Goal: Task Accomplishment & Management: Manage account settings

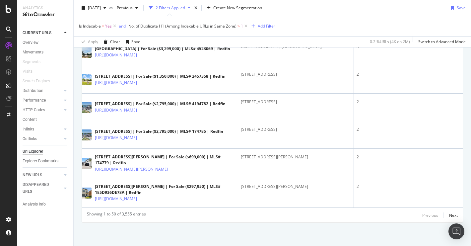
scroll to position [1795, 0]
click at [36, 103] on div "Performance" at bounding box center [34, 100] width 23 height 7
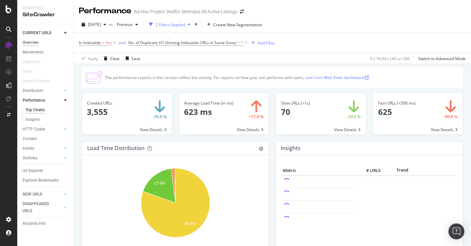
click at [31, 41] on div "Overview" at bounding box center [31, 42] width 16 height 7
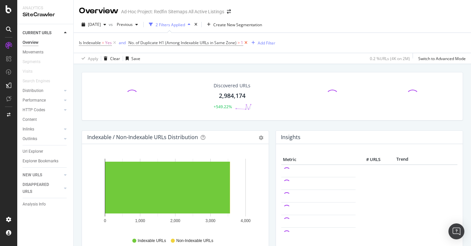
click at [247, 42] on icon at bounding box center [246, 42] width 6 height 7
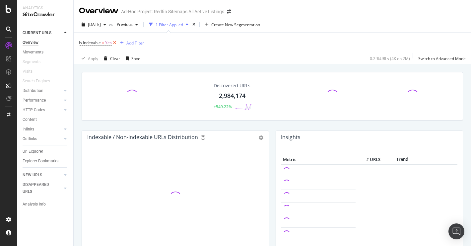
click at [112, 43] on icon at bounding box center [115, 42] width 6 height 7
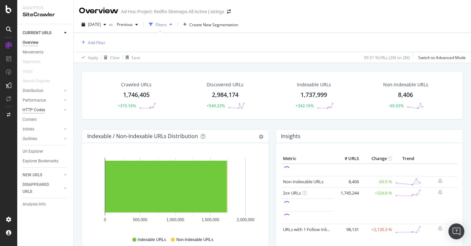
click at [36, 111] on div "HTTP Codes" at bounding box center [34, 109] width 23 height 7
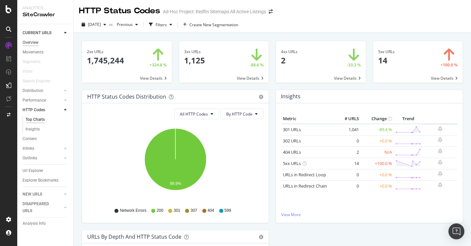
click at [34, 45] on div "Overview" at bounding box center [31, 42] width 16 height 7
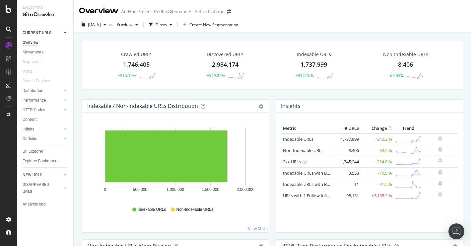
click at [408, 63] on div "8,406" at bounding box center [405, 64] width 15 height 9
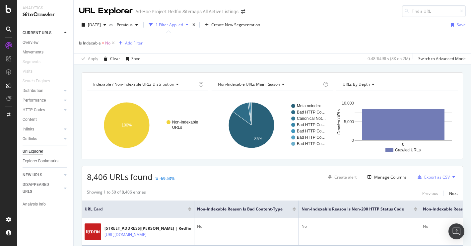
click at [283, 85] on icon at bounding box center [282, 84] width 5 height 4
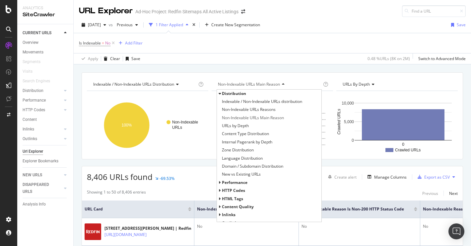
click at [283, 85] on icon at bounding box center [282, 84] width 5 height 4
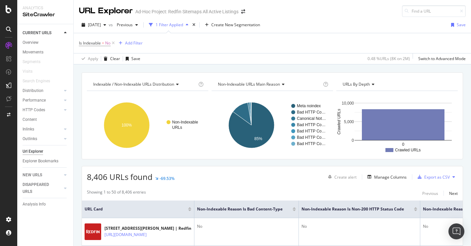
click at [283, 85] on icon at bounding box center [282, 84] width 5 height 4
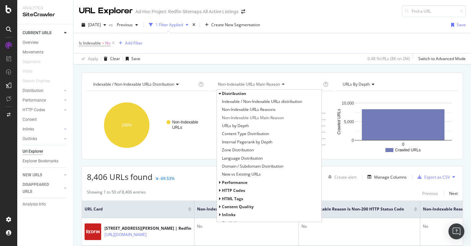
click at [234, 190] on span "HTTP Codes" at bounding box center [233, 190] width 23 height 6
click at [239, 198] on span "HTTP Status Codes Distribution" at bounding box center [251, 198] width 58 height 7
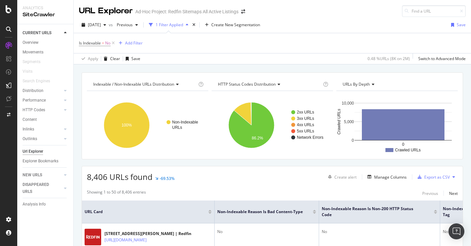
click at [242, 88] on div "HTTP Status Codes Distribution" at bounding box center [269, 84] width 105 height 11
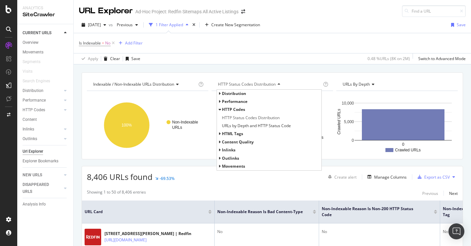
click at [238, 93] on span "Distribution" at bounding box center [234, 94] width 24 height 6
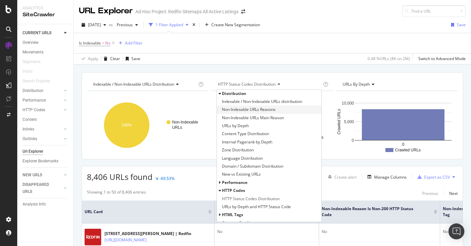
click at [239, 112] on span "Non-Indexable URLs Reasons" at bounding box center [249, 109] width 54 height 7
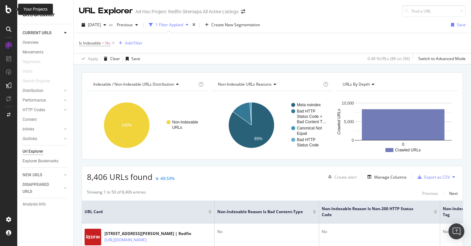
click at [8, 9] on icon at bounding box center [9, 9] width 6 height 8
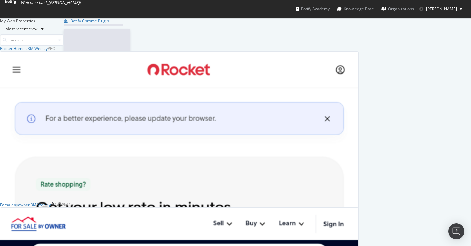
scroll to position [246, 471]
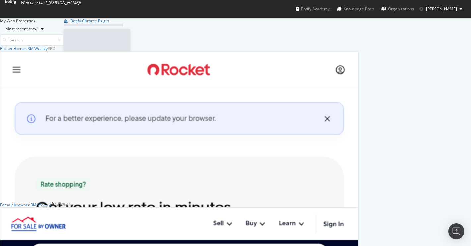
scroll to position [246, 471]
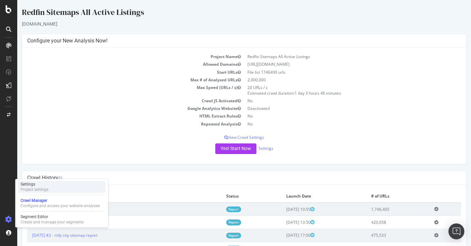
click at [40, 189] on div "Project settings" at bounding box center [35, 189] width 28 height 5
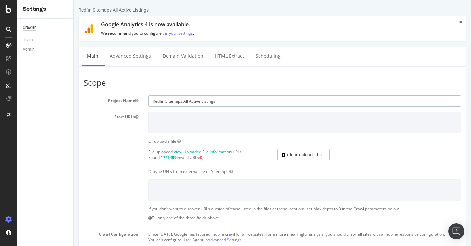
drag, startPoint x: 189, startPoint y: 100, endPoint x: 227, endPoint y: 103, distance: 38.6
click at [227, 103] on input "Redfin Sitemaps All Active Listings" at bounding box center [304, 100] width 313 height 11
type input "Redfin Sitemaps"
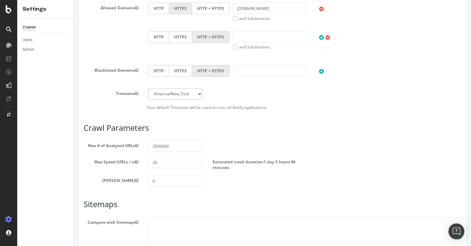
scroll to position [326, 0]
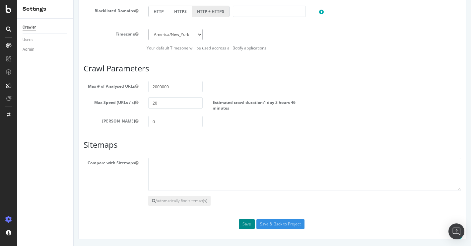
click at [246, 221] on button "Save" at bounding box center [247, 224] width 16 height 10
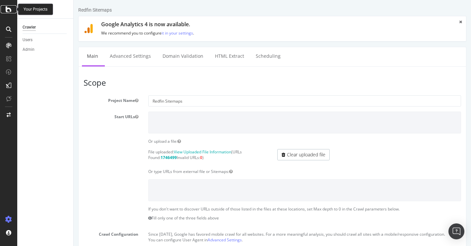
click at [11, 10] on icon at bounding box center [9, 9] width 6 height 8
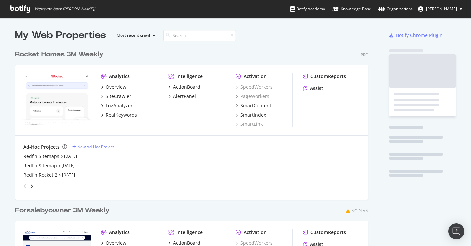
scroll to position [246, 471]
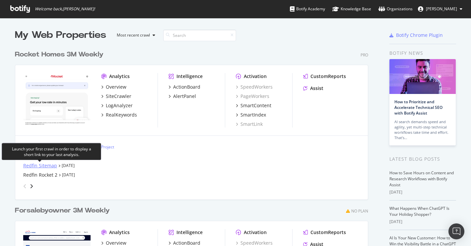
click at [46, 165] on div "Redfin Sitemap" at bounding box center [40, 165] width 34 height 7
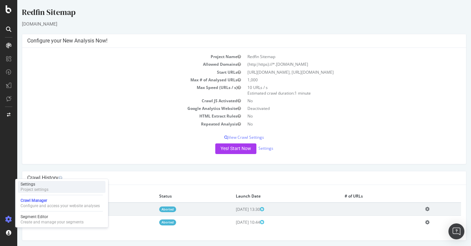
click at [38, 189] on div "Project settings" at bounding box center [35, 189] width 28 height 5
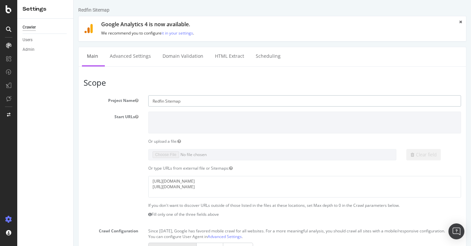
click at [195, 103] on input "Redfin Sitemap" at bounding box center [304, 100] width 313 height 11
type input "Redfin Sitemap - DELETE"
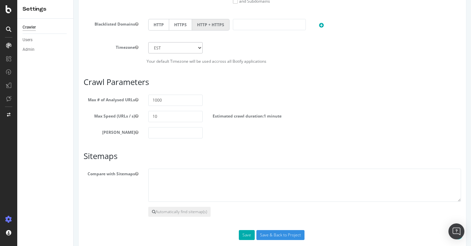
scroll to position [320, 0]
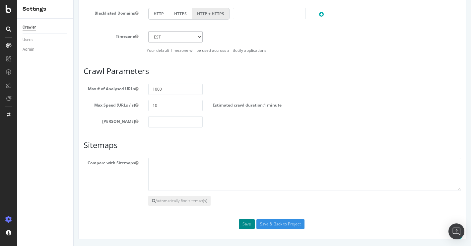
click at [245, 225] on button "Save" at bounding box center [247, 224] width 16 height 10
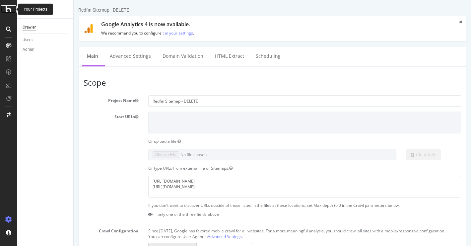
click at [7, 7] on icon at bounding box center [9, 9] width 6 height 8
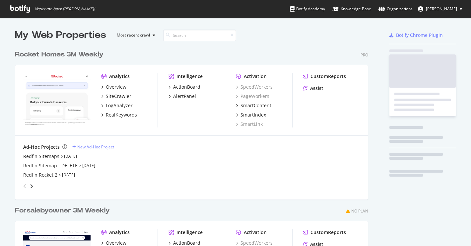
scroll to position [300, 359]
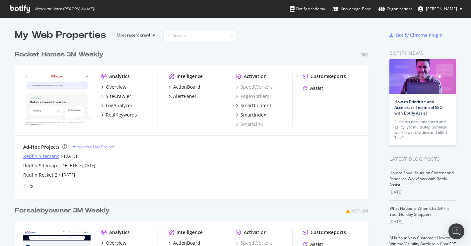
click at [45, 157] on div "Redfin Sitemaps" at bounding box center [41, 156] width 36 height 7
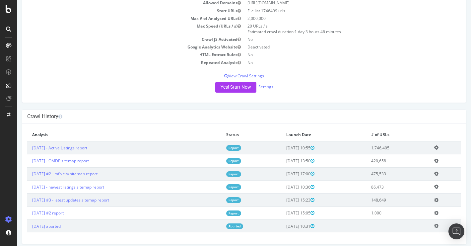
scroll to position [67, 0]
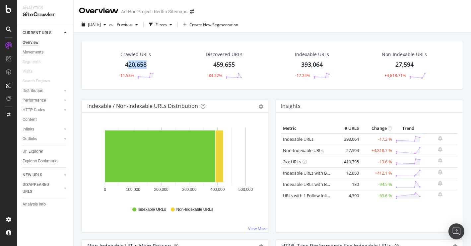
drag, startPoint x: 149, startPoint y: 65, endPoint x: 127, endPoint y: 65, distance: 21.9
click at [127, 65] on div "Crawled URLs 420,658 -11.53%" at bounding box center [135, 65] width 49 height 35
drag, startPoint x: 152, startPoint y: 65, endPoint x: 122, endPoint y: 65, distance: 29.9
click at [122, 65] on div "Crawled URLs 420,658 -11.53%" at bounding box center [135, 65] width 49 height 35
click at [404, 63] on div "27,594" at bounding box center [404, 64] width 18 height 9
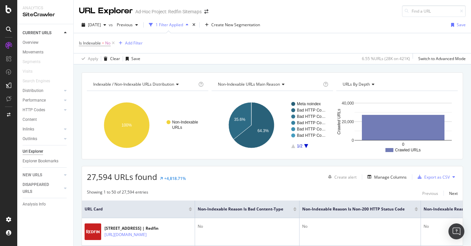
click at [33, 46] on div "Overview" at bounding box center [48, 43] width 51 height 8
click at [30, 43] on div "Overview" at bounding box center [31, 42] width 16 height 7
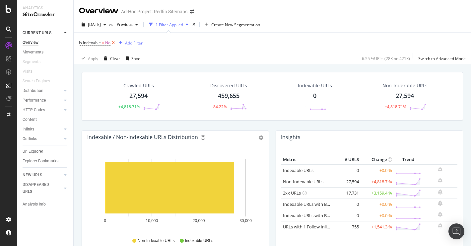
click at [113, 43] on icon at bounding box center [113, 42] width 6 height 7
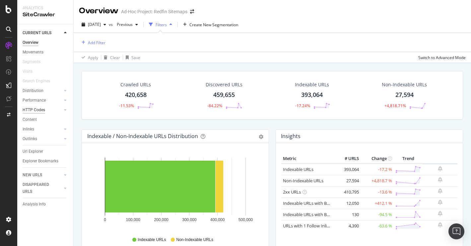
click at [32, 108] on div "HTTP Codes" at bounding box center [34, 109] width 23 height 7
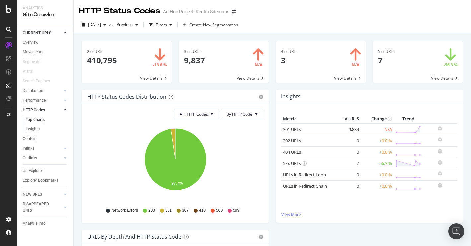
click at [29, 137] on div "Content" at bounding box center [30, 138] width 14 height 7
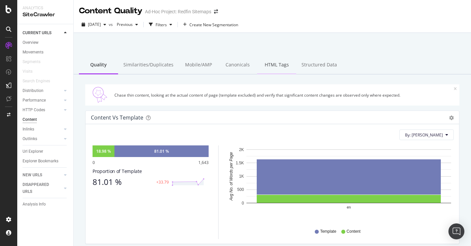
click at [265, 63] on div "HTML Tags" at bounding box center [276, 65] width 39 height 18
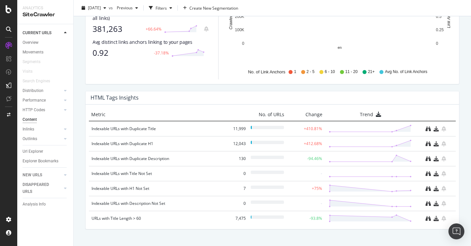
scroll to position [453, 0]
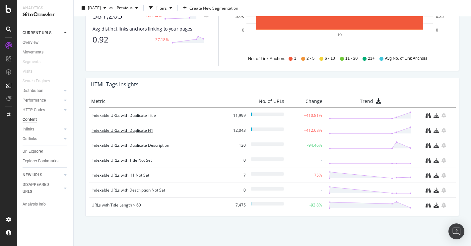
click at [142, 131] on div "Indexable URLs with Duplicate H1" at bounding box center [158, 130] width 133 height 7
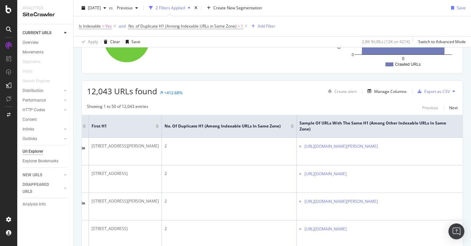
scroll to position [105, 0]
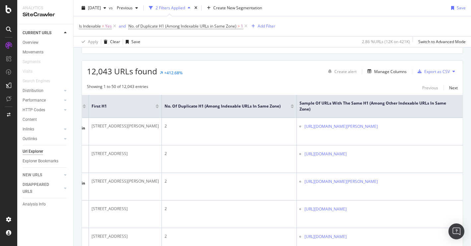
click at [294, 108] on div at bounding box center [292, 107] width 3 height 2
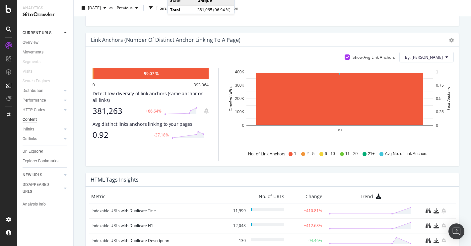
scroll to position [453, 0]
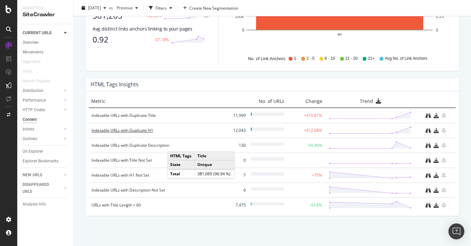
click at [126, 130] on div "Indexable URLs with Duplicate H1" at bounding box center [158, 130] width 133 height 7
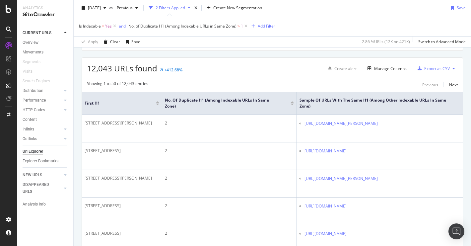
scroll to position [109, 0]
click at [293, 103] on div at bounding box center [292, 104] width 3 height 2
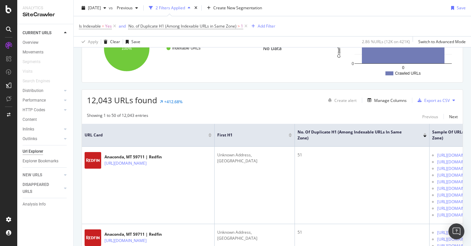
scroll to position [64, 0]
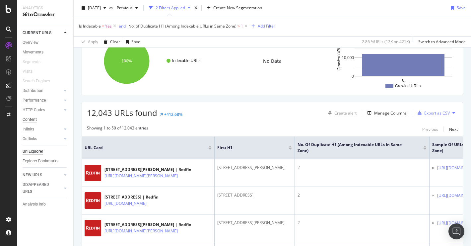
click at [34, 120] on div "Content" at bounding box center [30, 119] width 14 height 7
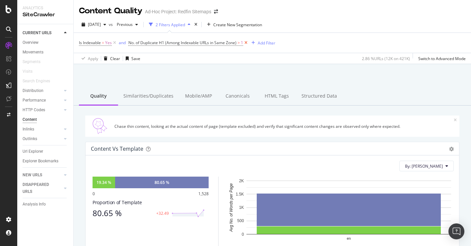
click at [246, 43] on icon at bounding box center [246, 42] width 6 height 7
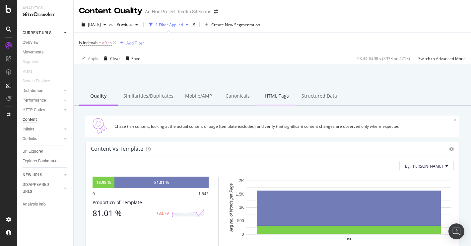
click at [271, 94] on div "HTML Tags" at bounding box center [276, 96] width 39 height 18
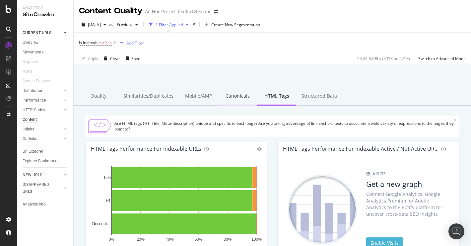
click at [239, 98] on div "Canonicals" at bounding box center [237, 96] width 39 height 18
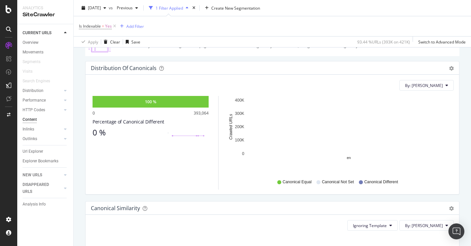
scroll to position [68, 0]
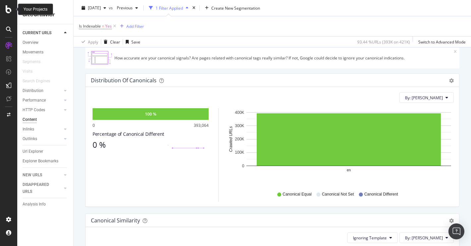
click at [10, 9] on icon at bounding box center [9, 9] width 6 height 8
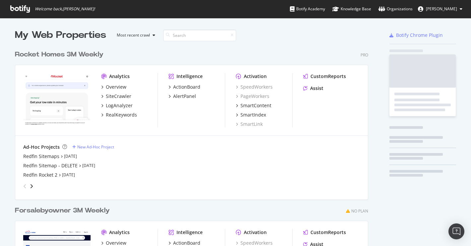
scroll to position [246, 471]
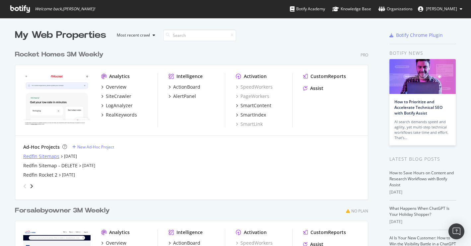
click at [50, 155] on div "Redfin Sitemaps" at bounding box center [41, 156] width 36 height 7
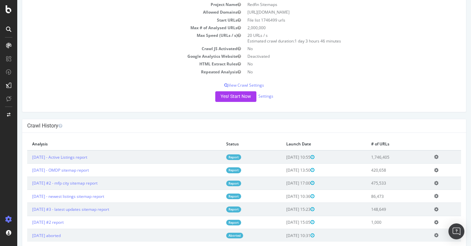
scroll to position [53, 0]
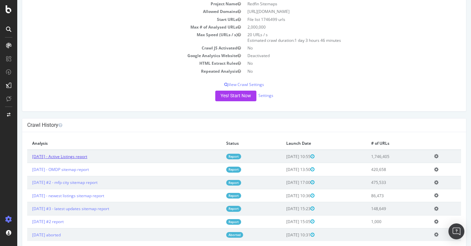
click at [84, 157] on link "[DATE] - Active Listings report" at bounding box center [59, 157] width 55 height 6
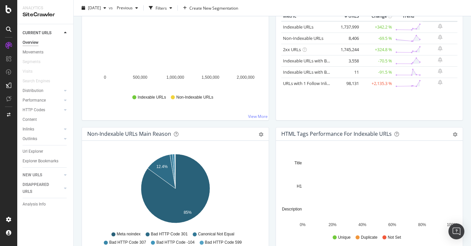
scroll to position [158, 0]
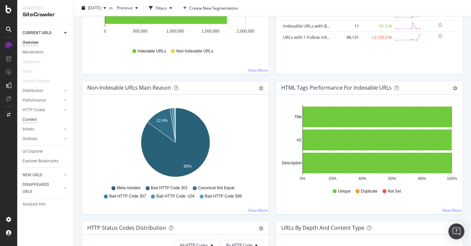
click at [33, 116] on div "Content" at bounding box center [30, 119] width 14 height 7
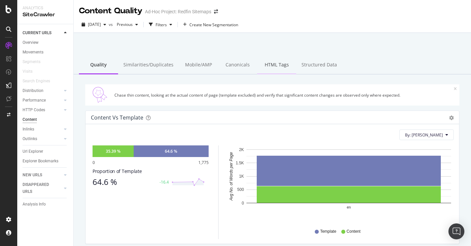
click at [268, 66] on div "HTML Tags" at bounding box center [276, 65] width 39 height 18
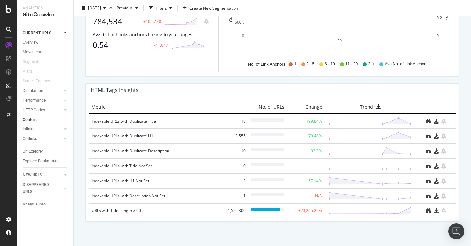
scroll to position [453, 0]
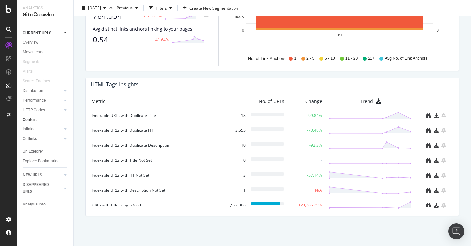
click at [141, 128] on div "Indexable URLs with Duplicate H1" at bounding box center [158, 130] width 133 height 7
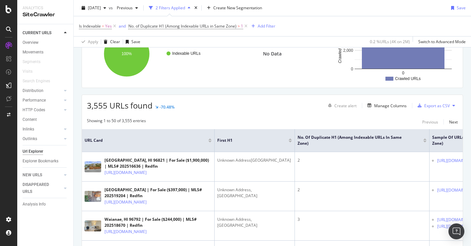
scroll to position [73, 0]
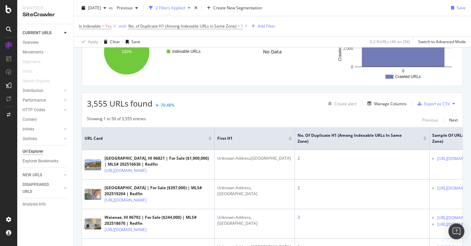
click at [290, 140] on div at bounding box center [290, 140] width 3 height 2
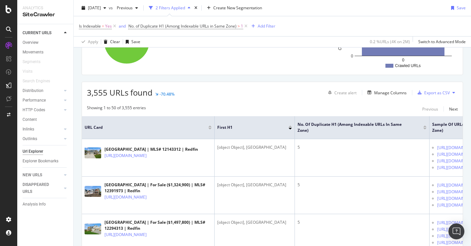
scroll to position [98, 0]
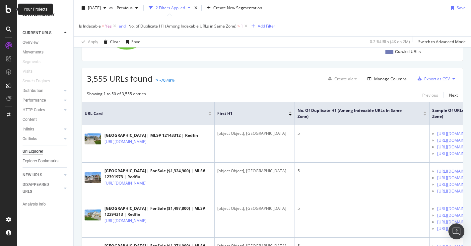
click at [8, 9] on icon at bounding box center [9, 9] width 6 height 8
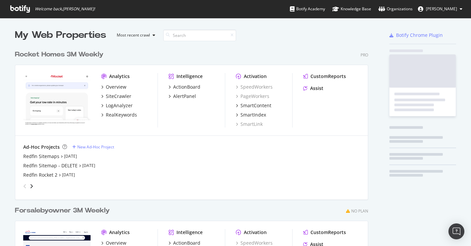
scroll to position [246, 471]
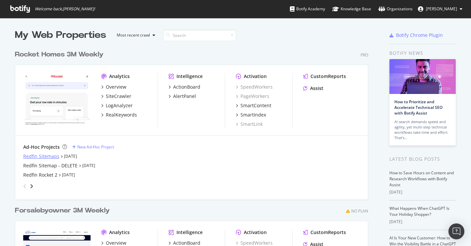
click at [49, 154] on div "Redfin Sitemaps" at bounding box center [41, 156] width 36 height 7
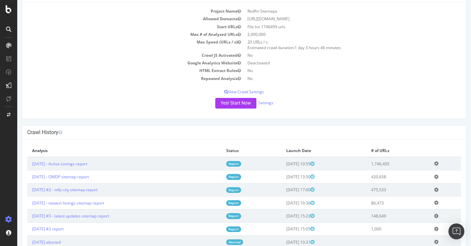
scroll to position [67, 0]
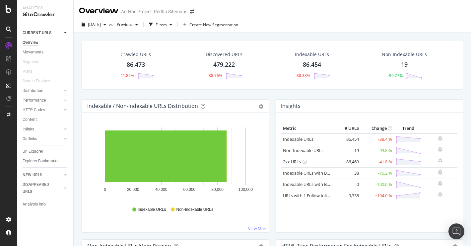
click at [406, 63] on div "19" at bounding box center [404, 64] width 7 height 9
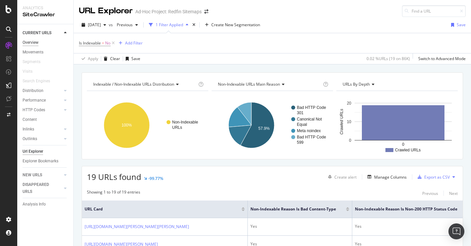
click at [33, 40] on div "Overview" at bounding box center [31, 42] width 16 height 7
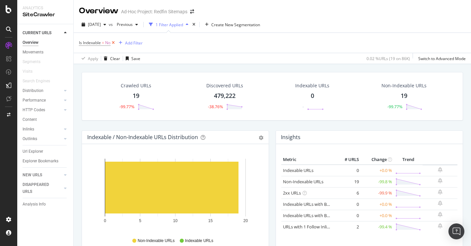
click at [113, 44] on icon at bounding box center [113, 42] width 6 height 7
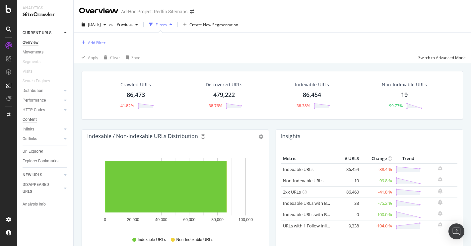
click at [32, 119] on div "Content" at bounding box center [30, 119] width 14 height 7
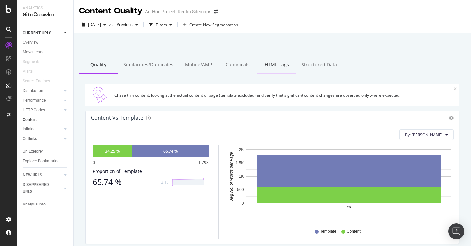
click at [272, 65] on div "HTML Tags" at bounding box center [276, 65] width 39 height 18
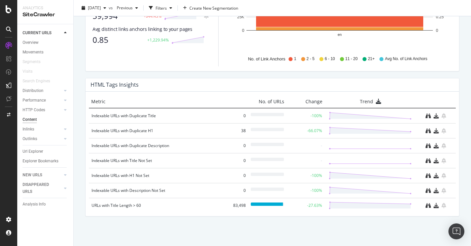
scroll to position [453, 0]
click at [144, 130] on div "Indexable URLs with Duplicate H1" at bounding box center [158, 130] width 133 height 7
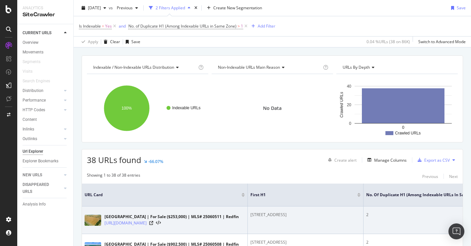
scroll to position [42, 0]
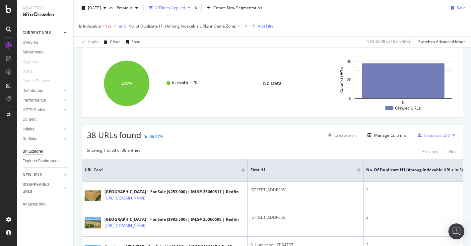
click at [357, 171] on div at bounding box center [358, 171] width 3 height 2
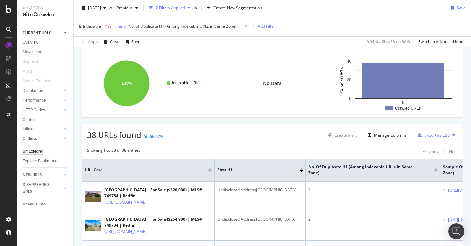
click at [437, 172] on div at bounding box center [435, 171] width 3 height 2
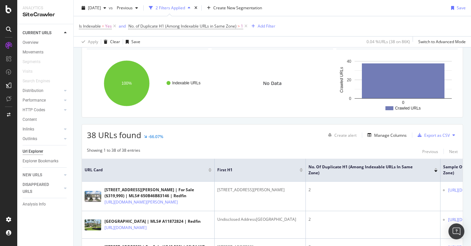
scroll to position [54, 0]
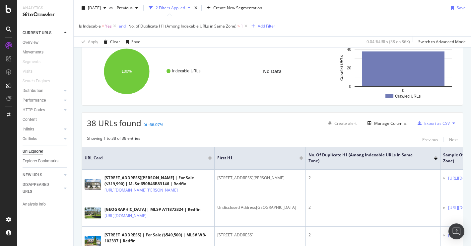
click at [436, 159] on div at bounding box center [435, 159] width 3 height 2
click at [436, 156] on div at bounding box center [435, 157] width 3 height 2
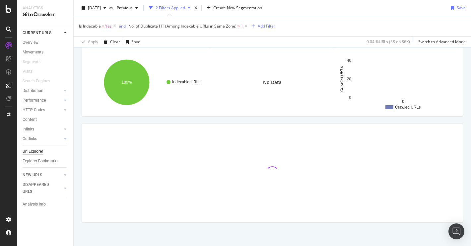
scroll to position [54, 0]
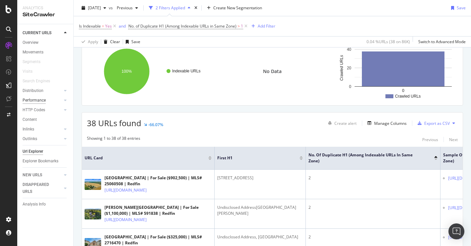
click at [40, 100] on div "Performance" at bounding box center [34, 100] width 23 height 7
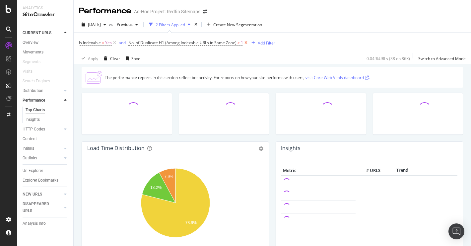
click at [246, 43] on icon at bounding box center [246, 42] width 6 height 7
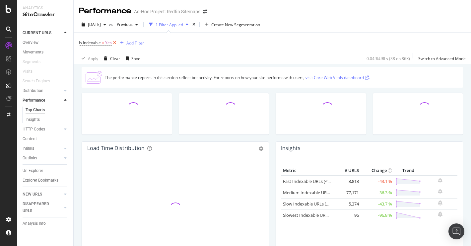
click at [113, 41] on icon at bounding box center [115, 42] width 6 height 7
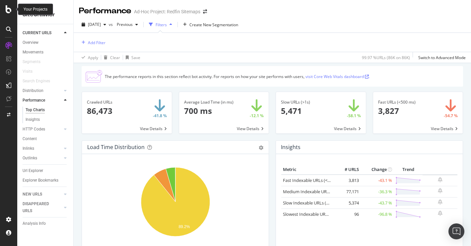
click at [8, 10] on icon at bounding box center [9, 9] width 6 height 8
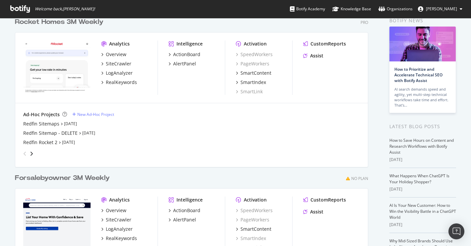
scroll to position [37, 0]
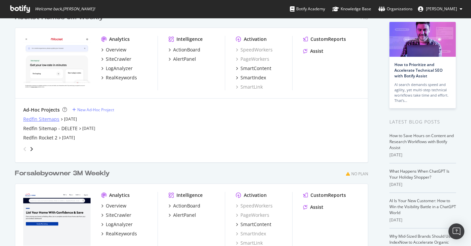
click at [44, 118] on div "Redfin Sitemaps" at bounding box center [41, 119] width 36 height 7
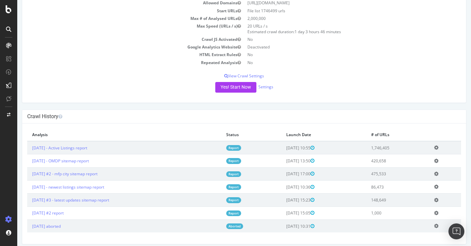
scroll to position [67, 0]
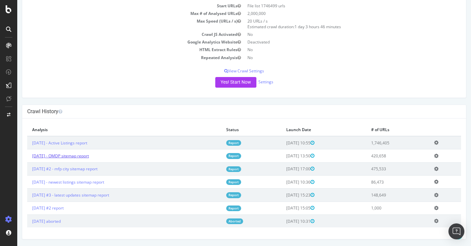
click at [88, 155] on link "[DATE] - OMDP sitemap report" at bounding box center [60, 156] width 57 height 6
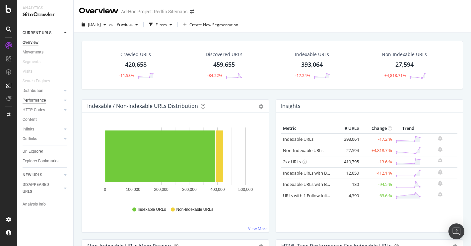
click at [35, 100] on div "Performance" at bounding box center [34, 100] width 23 height 7
click at [9, 9] on icon at bounding box center [9, 9] width 6 height 8
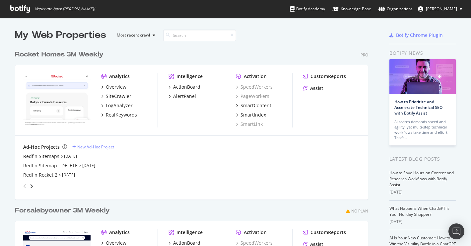
scroll to position [246, 471]
click at [50, 156] on div "Redfin Sitemaps" at bounding box center [41, 156] width 36 height 7
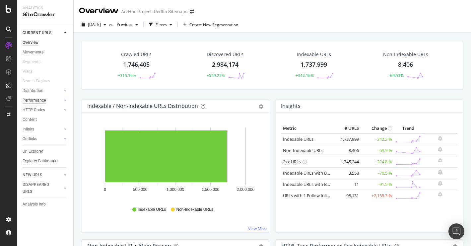
click at [39, 98] on div "Performance" at bounding box center [34, 100] width 23 height 7
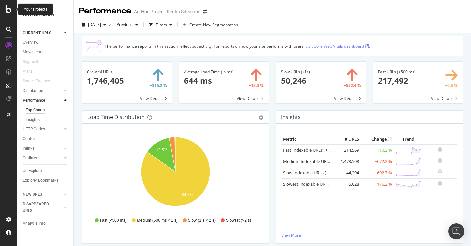
click at [6, 11] on icon at bounding box center [9, 9] width 6 height 8
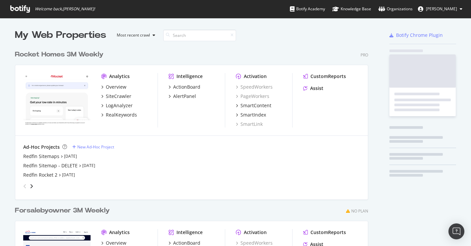
scroll to position [246, 471]
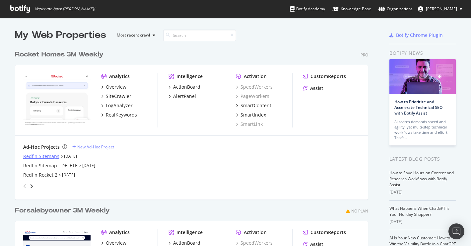
click at [48, 157] on div "Redfin Sitemaps" at bounding box center [41, 156] width 36 height 7
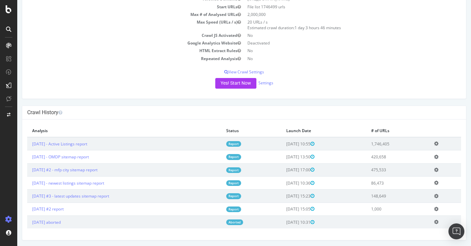
scroll to position [67, 0]
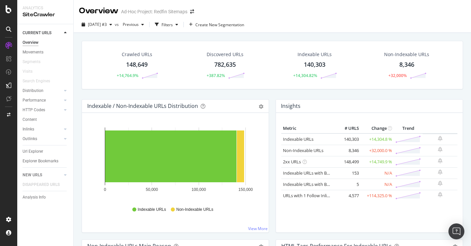
click at [402, 64] on div "8,346" at bounding box center [406, 64] width 15 height 9
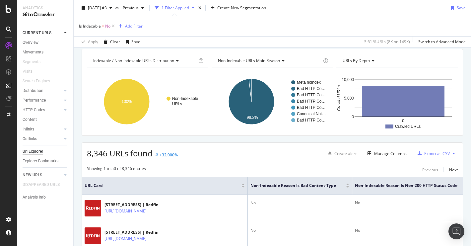
scroll to position [6, 0]
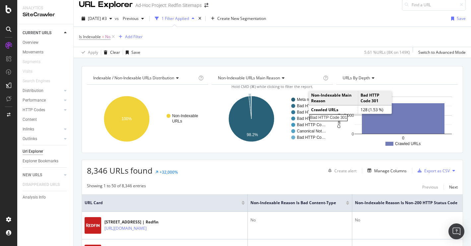
click at [302, 107] on rect "A chart." at bounding box center [312, 106] width 30 height 4
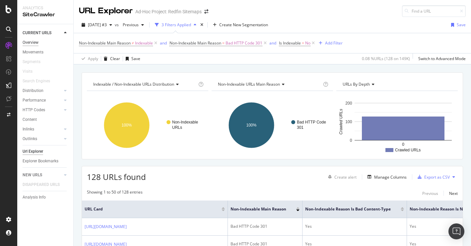
click at [36, 43] on div "Overview" at bounding box center [31, 42] width 16 height 7
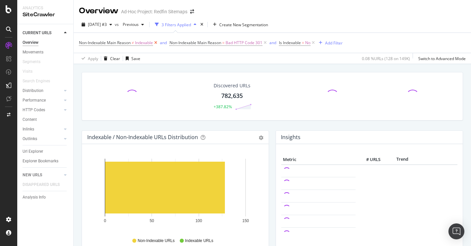
click at [157, 42] on icon at bounding box center [156, 42] width 6 height 7
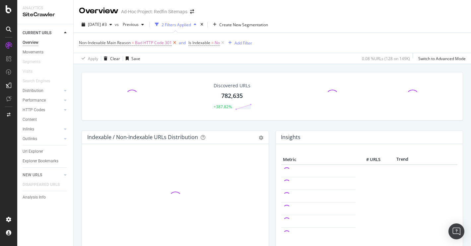
click at [176, 42] on icon at bounding box center [175, 42] width 6 height 7
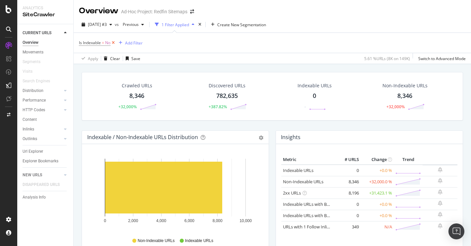
click at [114, 41] on icon at bounding box center [113, 42] width 6 height 7
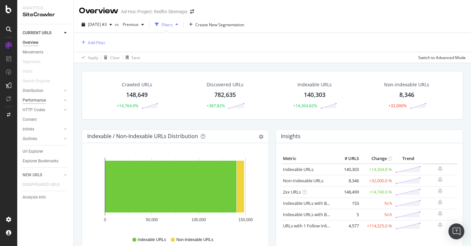
click at [36, 98] on div "Performance" at bounding box center [34, 100] width 23 height 7
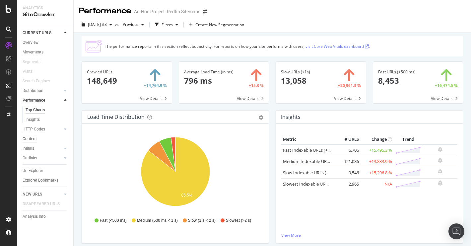
click at [32, 140] on div "Content" at bounding box center [30, 138] width 14 height 7
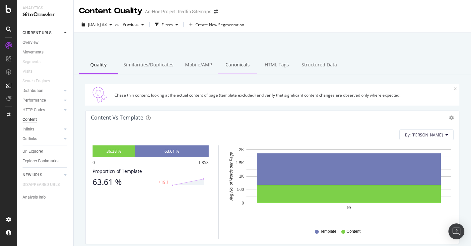
click at [240, 67] on div "Canonicals" at bounding box center [237, 65] width 39 height 18
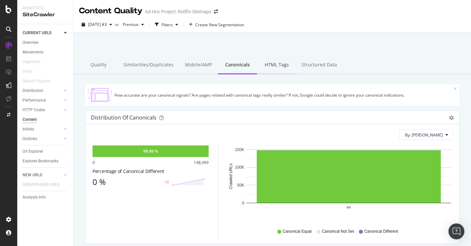
click at [268, 64] on div "HTML Tags" at bounding box center [276, 65] width 39 height 18
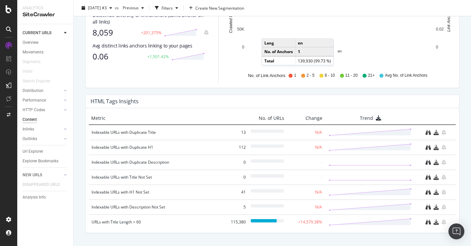
scroll to position [453, 0]
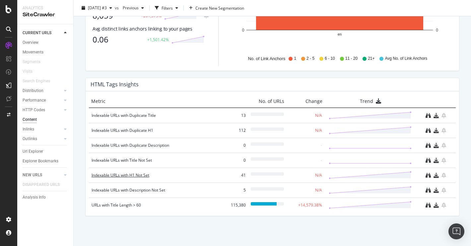
click at [128, 174] on div "Indexable URLs with H1 Not Set" at bounding box center [158, 175] width 133 height 7
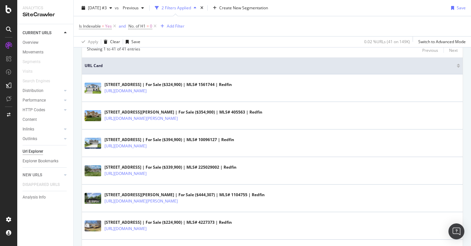
scroll to position [26, 0]
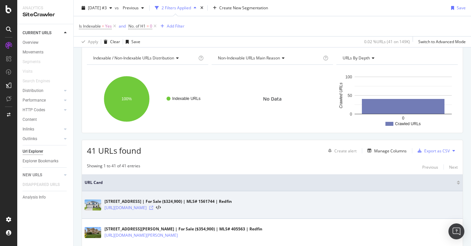
click at [153, 206] on icon at bounding box center [151, 208] width 4 height 4
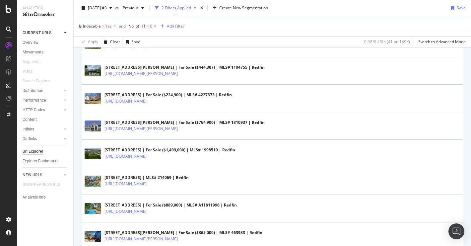
scroll to position [294, 0]
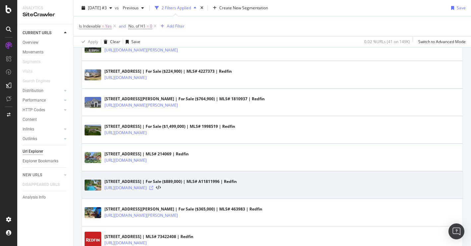
click at [153, 188] on icon at bounding box center [151, 188] width 4 height 4
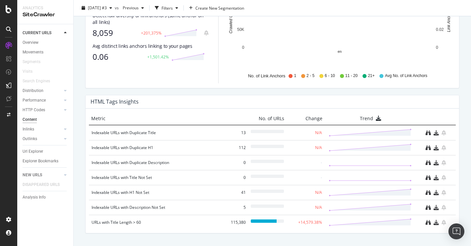
scroll to position [453, 0]
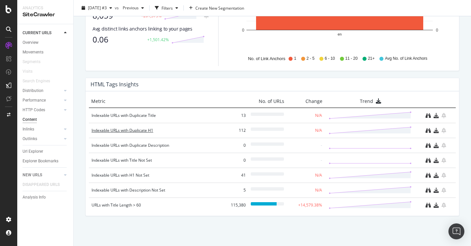
click at [139, 132] on div "Indexable URLs with Duplicate H1" at bounding box center [158, 130] width 133 height 7
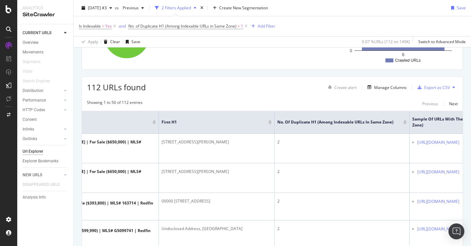
scroll to position [0, 91]
click at [401, 123] on div at bounding box center [402, 123] width 3 height 2
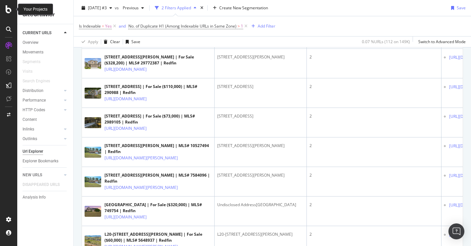
click at [9, 6] on icon at bounding box center [9, 9] width 6 height 8
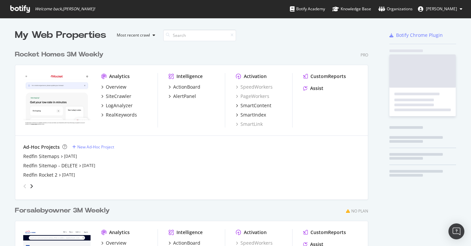
scroll to position [246, 471]
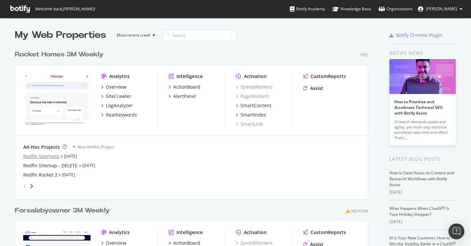
click at [35, 156] on div "Redfin Sitemaps" at bounding box center [41, 156] width 36 height 7
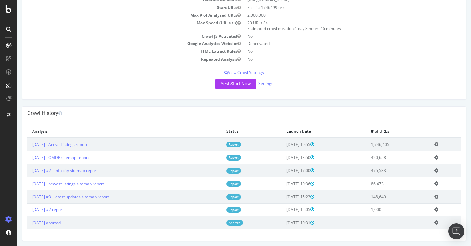
scroll to position [67, 0]
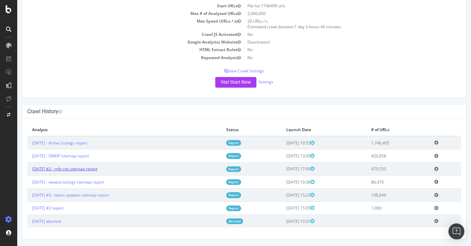
click at [85, 168] on link "[DATE] #2 - mfp city sitemap report" at bounding box center [64, 169] width 65 height 6
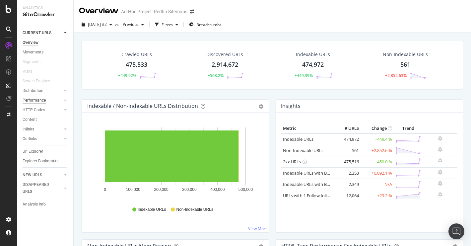
click at [38, 98] on div "Performance" at bounding box center [34, 100] width 23 height 7
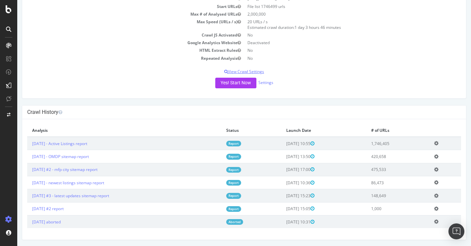
scroll to position [67, 0]
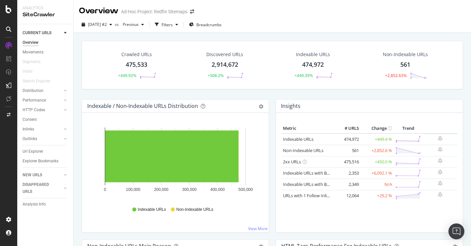
click at [401, 66] on div "561" at bounding box center [405, 64] width 10 height 9
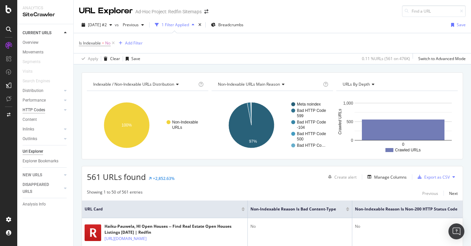
click at [34, 110] on div "HTTP Codes" at bounding box center [34, 109] width 23 height 7
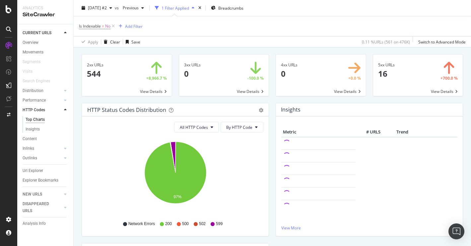
scroll to position [12, 0]
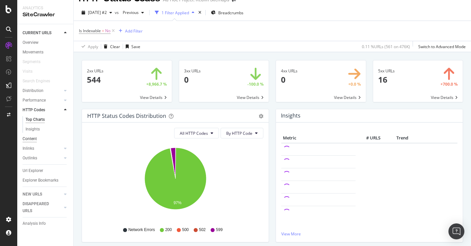
click at [30, 138] on div "Content" at bounding box center [30, 138] width 14 height 7
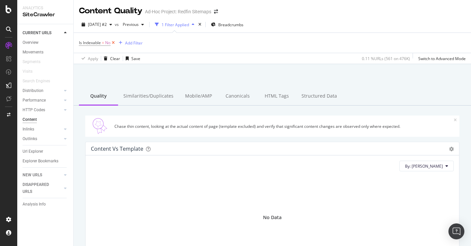
click at [114, 42] on icon at bounding box center [113, 42] width 6 height 7
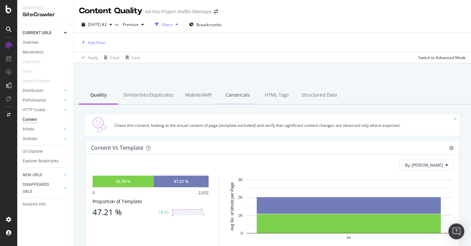
click at [239, 93] on div "Canonicals" at bounding box center [237, 95] width 39 height 18
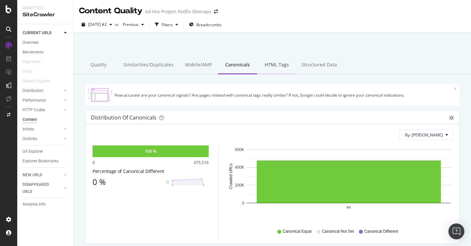
click at [272, 67] on div "HTML Tags" at bounding box center [276, 65] width 39 height 18
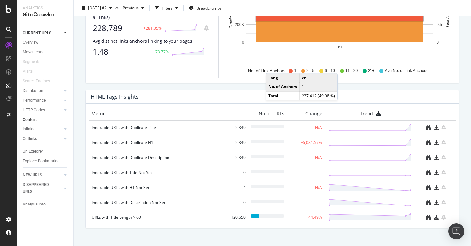
scroll to position [453, 0]
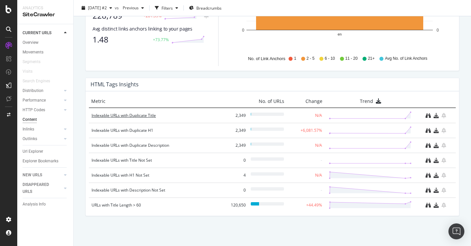
click at [137, 115] on div "Indexable URLs with Duplicate Title" at bounding box center [158, 115] width 133 height 7
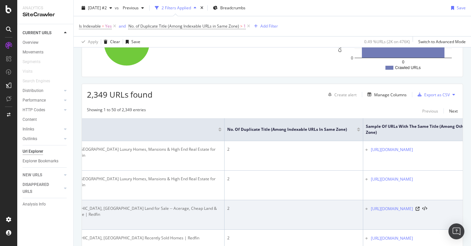
scroll to position [21, 0]
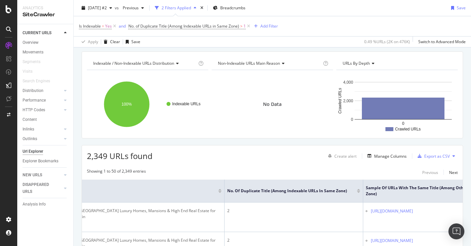
click at [358, 192] on div at bounding box center [358, 192] width 3 height 2
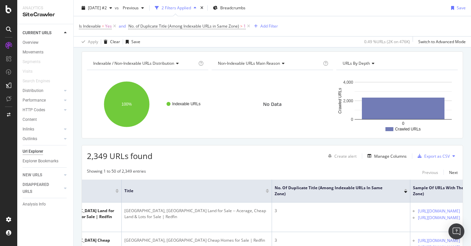
scroll to position [0, 109]
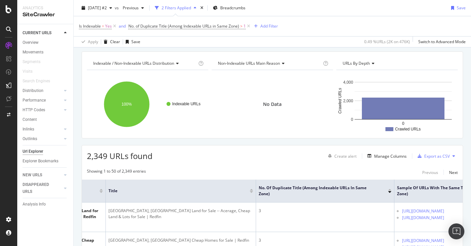
click at [389, 192] on div at bounding box center [389, 192] width 3 height 2
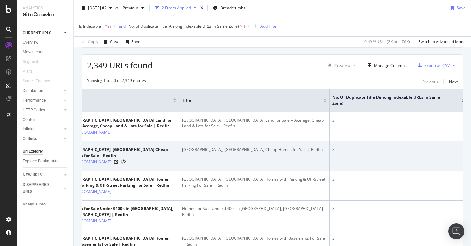
scroll to position [0, 0]
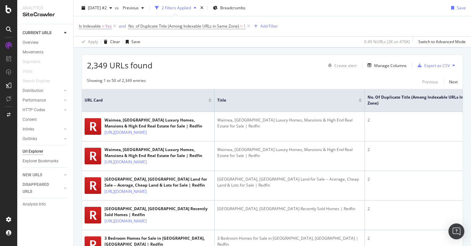
scroll to position [188, 0]
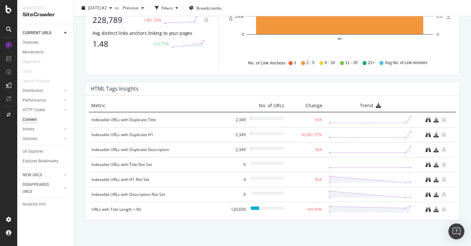
scroll to position [449, 0]
click at [29, 128] on div "Inlinks" at bounding box center [29, 129] width 12 height 7
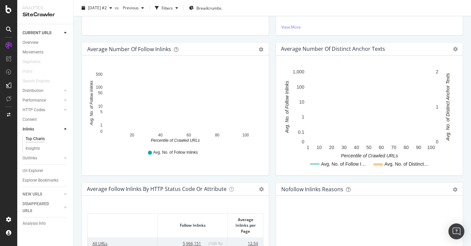
scroll to position [188, 0]
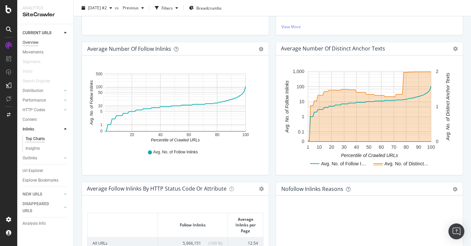
click at [29, 43] on div "Overview" at bounding box center [31, 42] width 16 height 7
